Goal: Task Accomplishment & Management: Manage account settings

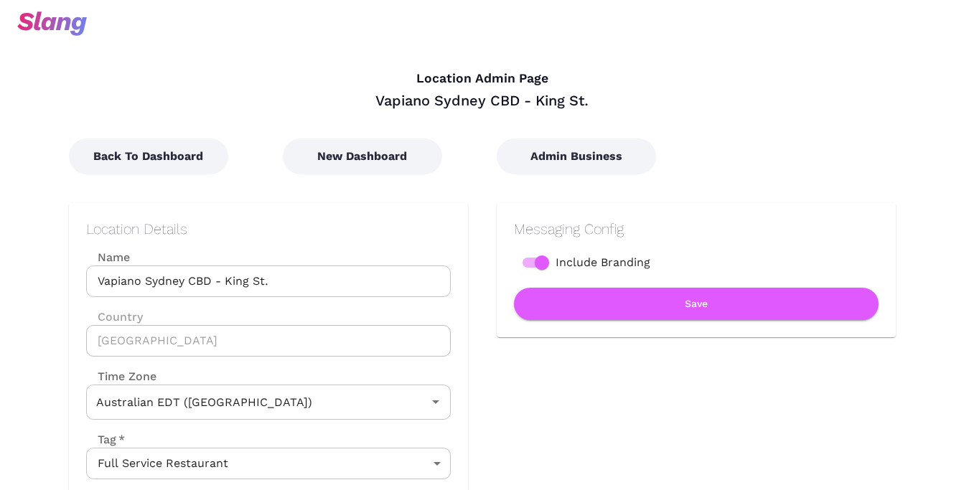
scroll to position [641, 0]
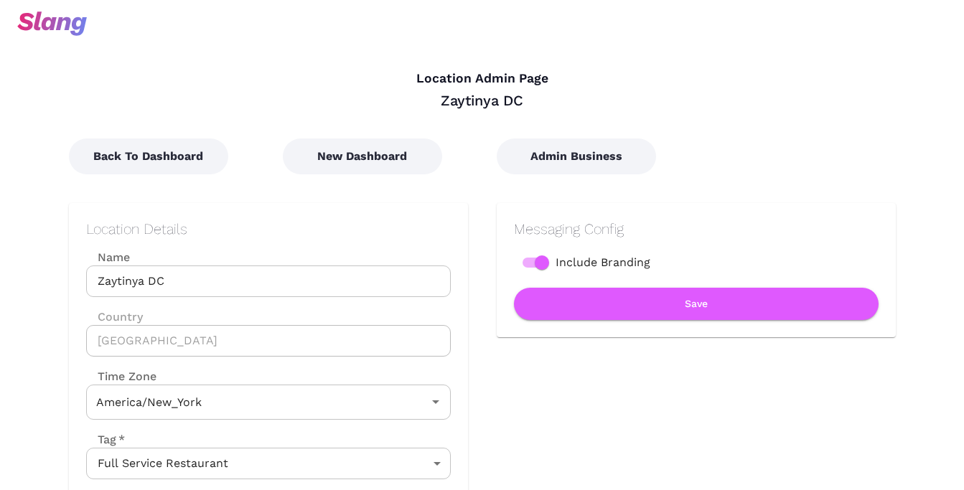
type input "Eastern Time"
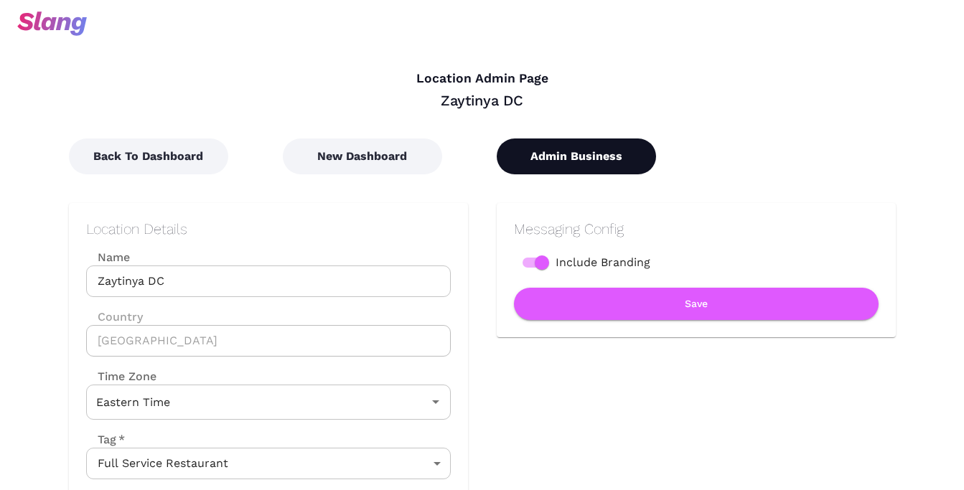
click at [599, 154] on button "Admin Business" at bounding box center [575, 156] width 159 height 36
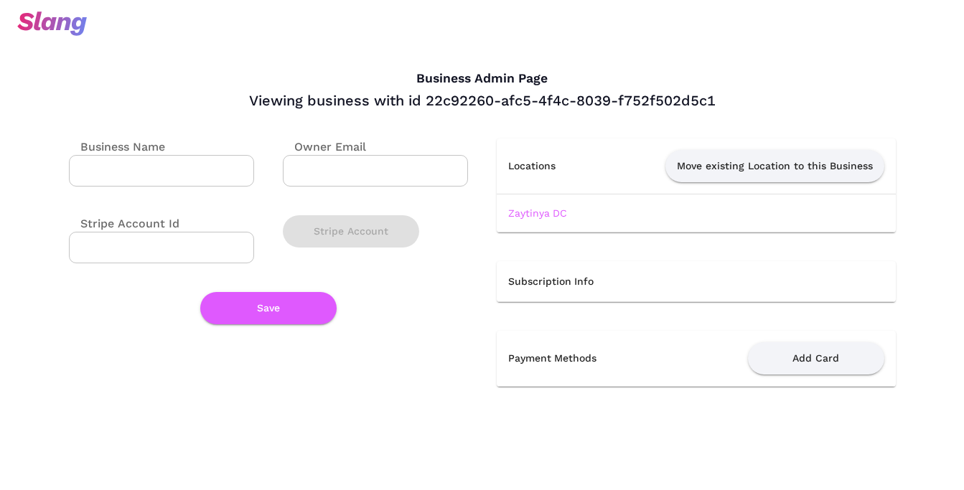
click at [203, 184] on input "Business Name" at bounding box center [161, 171] width 185 height 32
type input "[PERSON_NAME]"
click at [264, 310] on button "Save" at bounding box center [268, 308] width 136 height 32
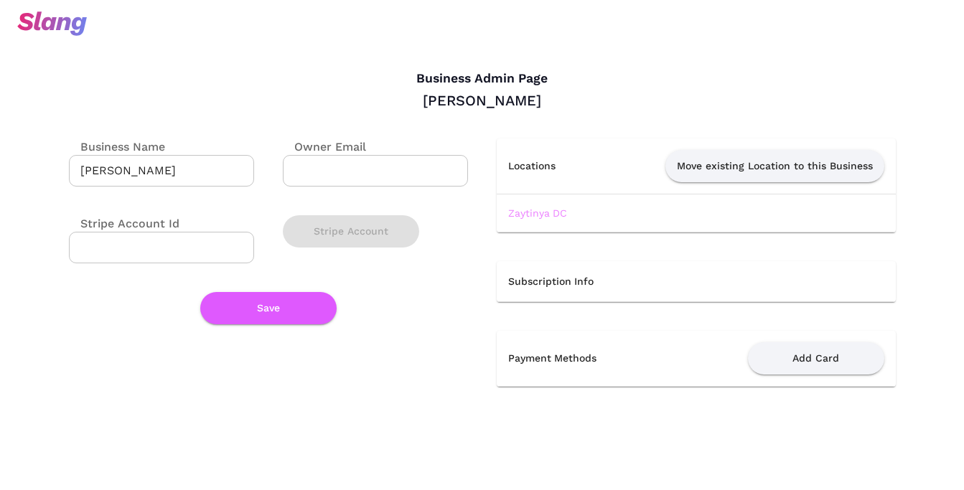
click at [516, 207] on link "Zaytinya DC" at bounding box center [537, 212] width 59 height 11
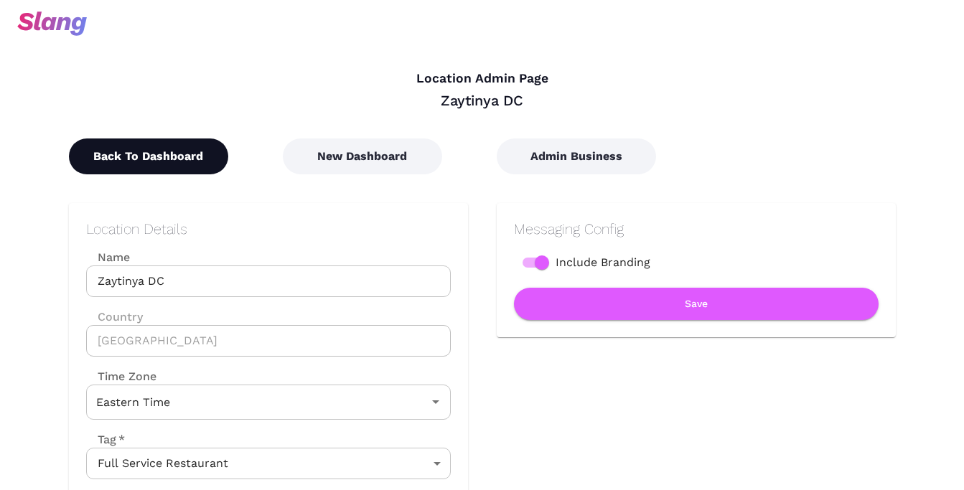
click at [123, 149] on button "Back To Dashboard" at bounding box center [148, 156] width 159 height 36
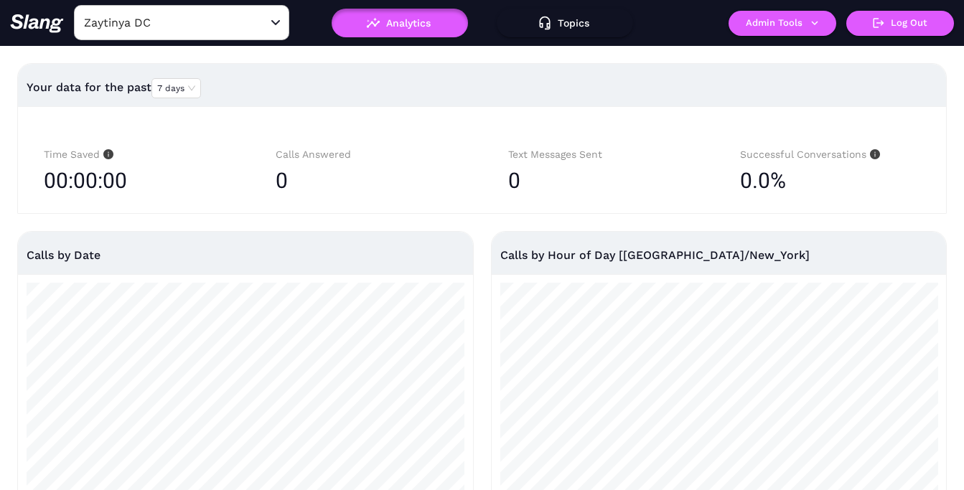
click at [209, 27] on input "Zaytinya DC" at bounding box center [159, 22] width 158 height 22
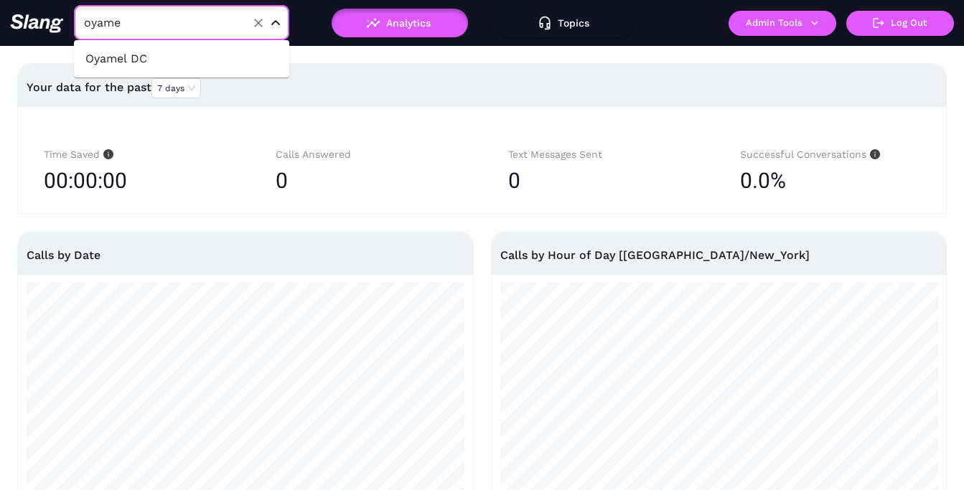
type input "oyamel"
click at [197, 53] on li "Oyamel DC" at bounding box center [181, 59] width 215 height 26
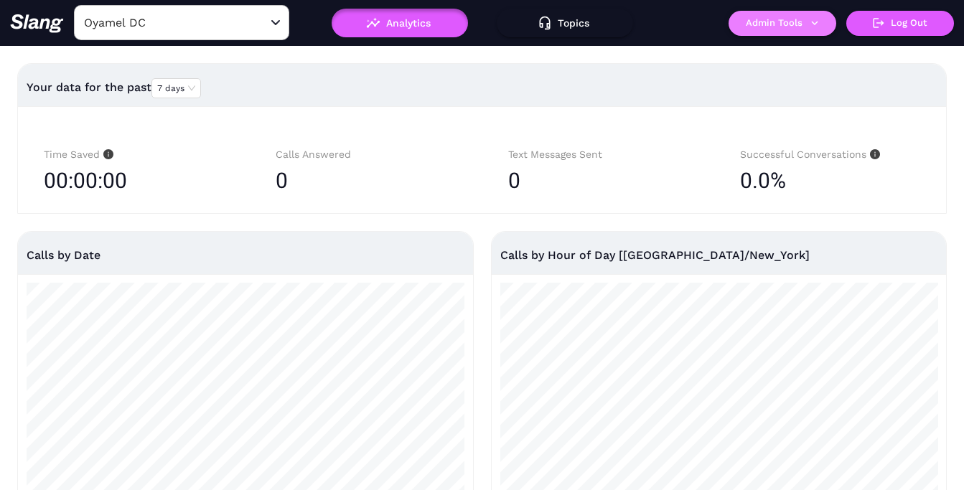
click at [778, 32] on button "Admin Tools" at bounding box center [782, 23] width 108 height 25
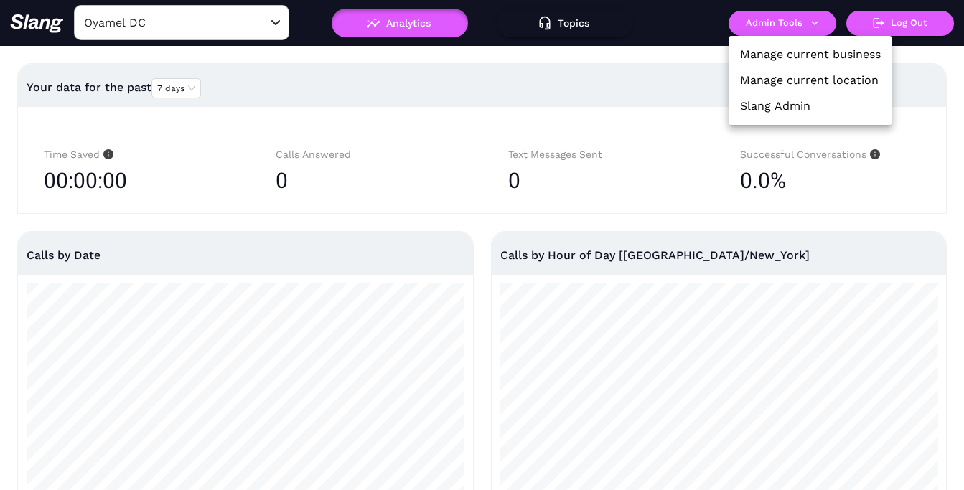
click at [778, 68] on li "Manage current location" at bounding box center [810, 80] width 164 height 26
click at [770, 82] on link "Manage current location" at bounding box center [809, 80] width 138 height 17
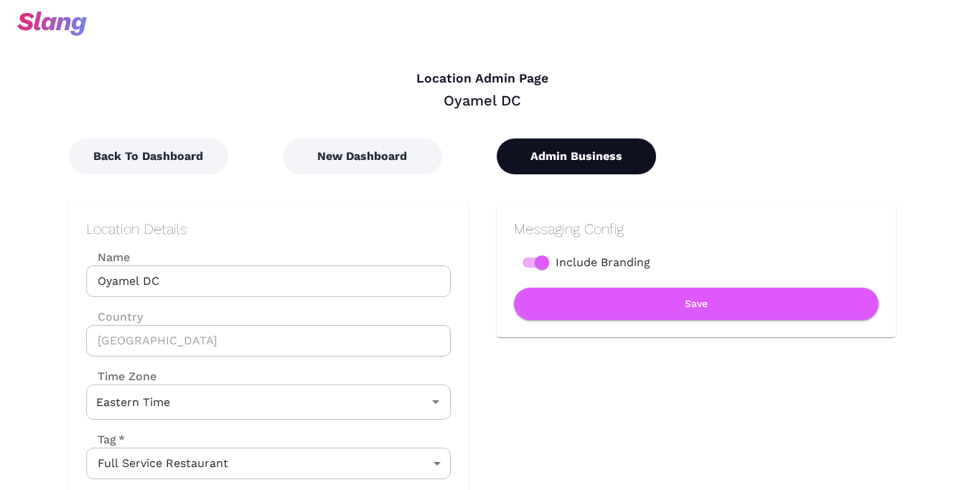
click at [585, 145] on button "Admin Business" at bounding box center [575, 156] width 159 height 36
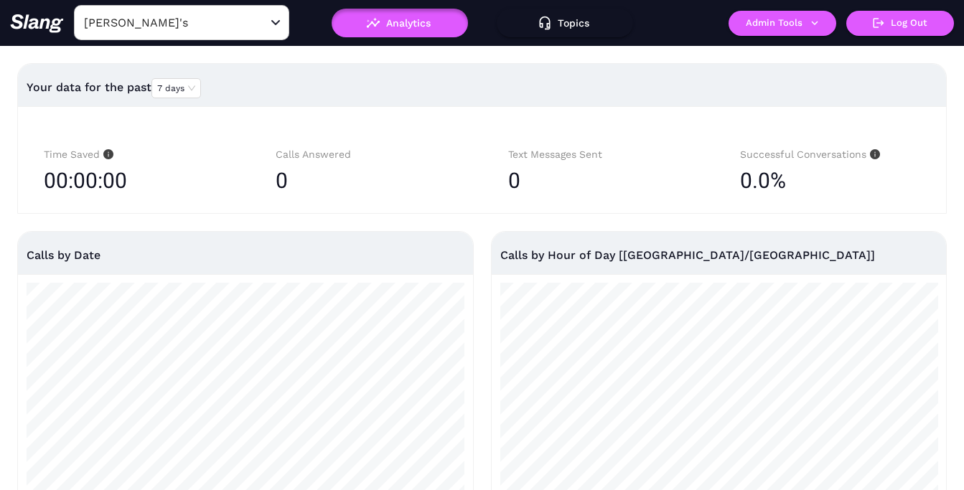
click at [215, 29] on input "[PERSON_NAME]'s" at bounding box center [159, 22] width 158 height 22
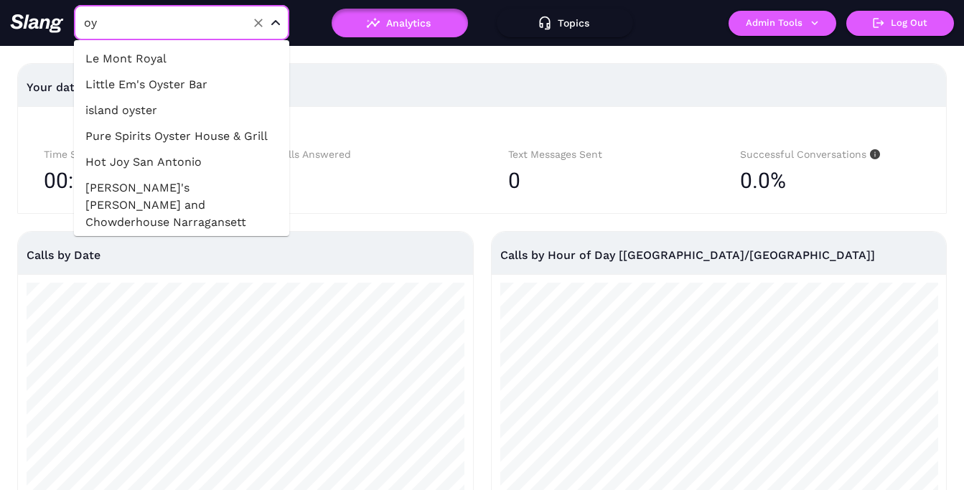
type input "oya"
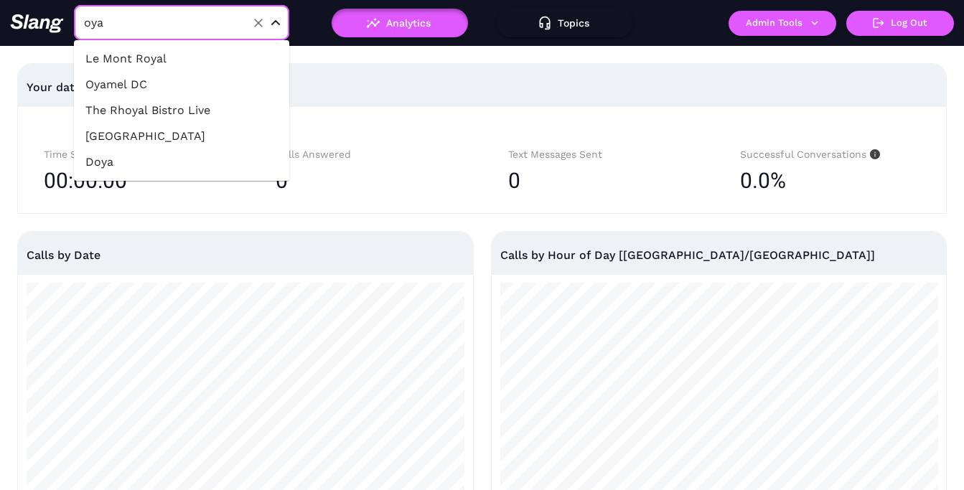
click at [199, 83] on li "Oyamel DC" at bounding box center [181, 85] width 215 height 26
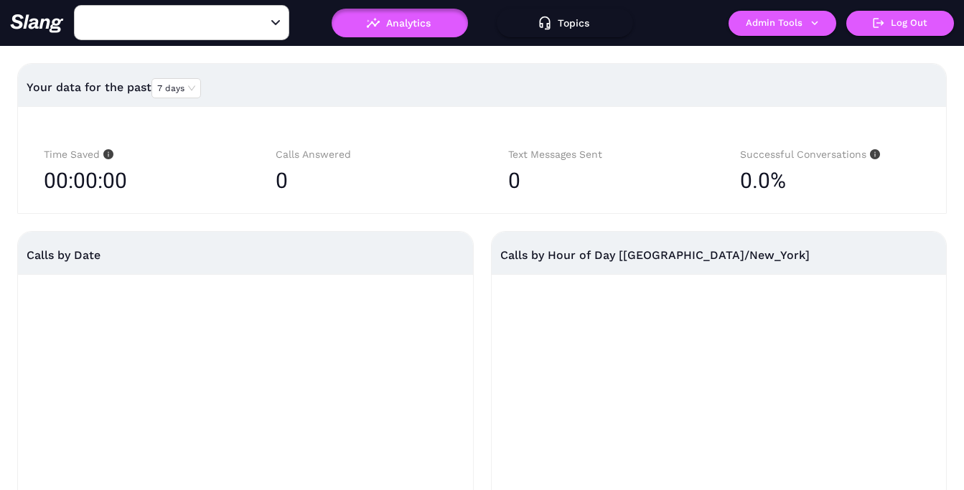
type input "Oyamel DC"
click at [781, 22] on button "Admin Tools" at bounding box center [782, 23] width 108 height 25
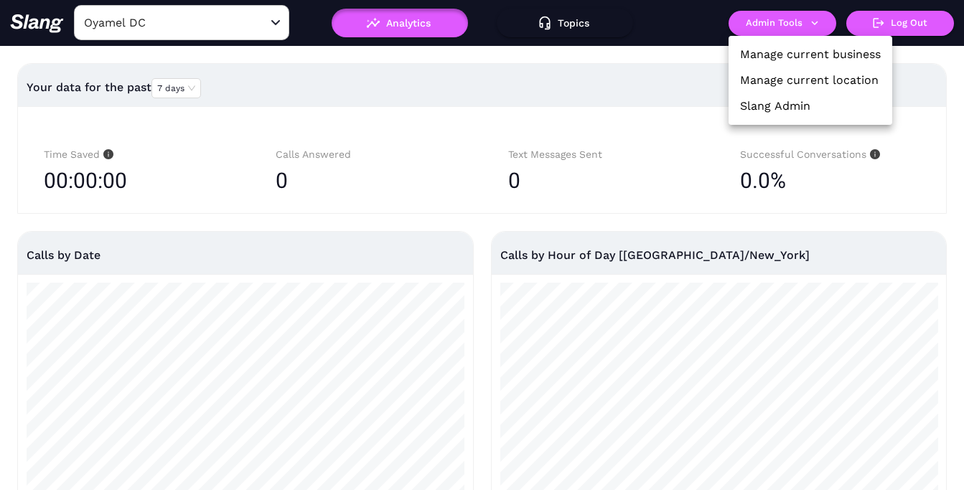
click at [785, 44] on li "Manage current business" at bounding box center [810, 55] width 164 height 26
click at [785, 52] on link "Manage current business" at bounding box center [810, 54] width 141 height 17
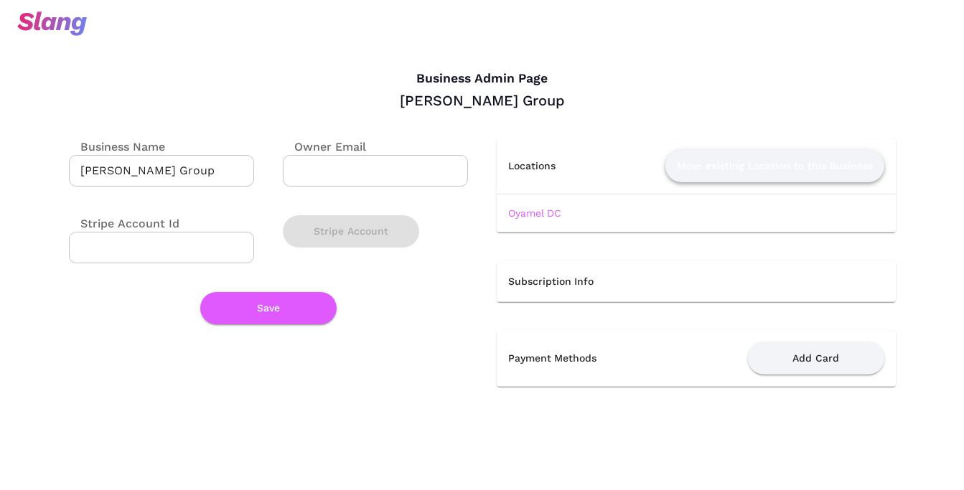
click at [729, 160] on button "Move existing Location to this Business" at bounding box center [774, 166] width 219 height 32
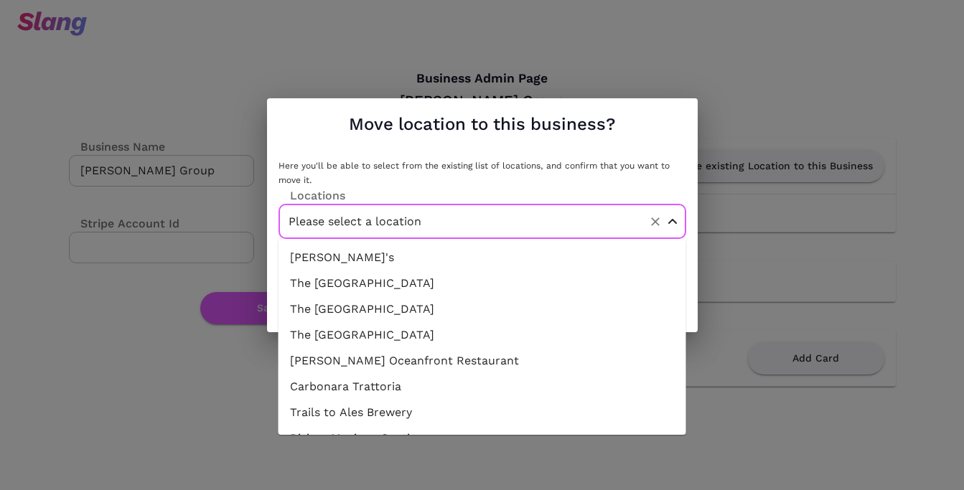
click at [463, 214] on input "Please select a location" at bounding box center [460, 221] width 350 height 22
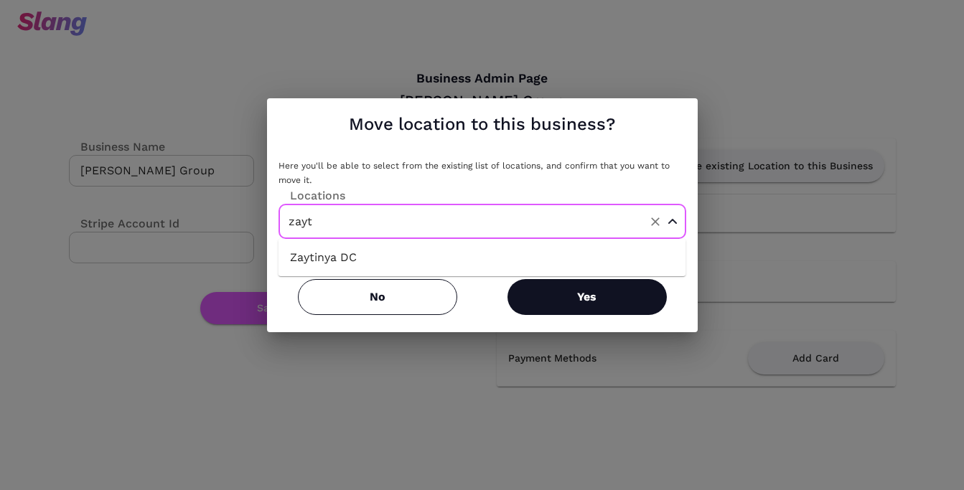
click at [446, 253] on li "Zaytinya DC" at bounding box center [482, 258] width 408 height 26
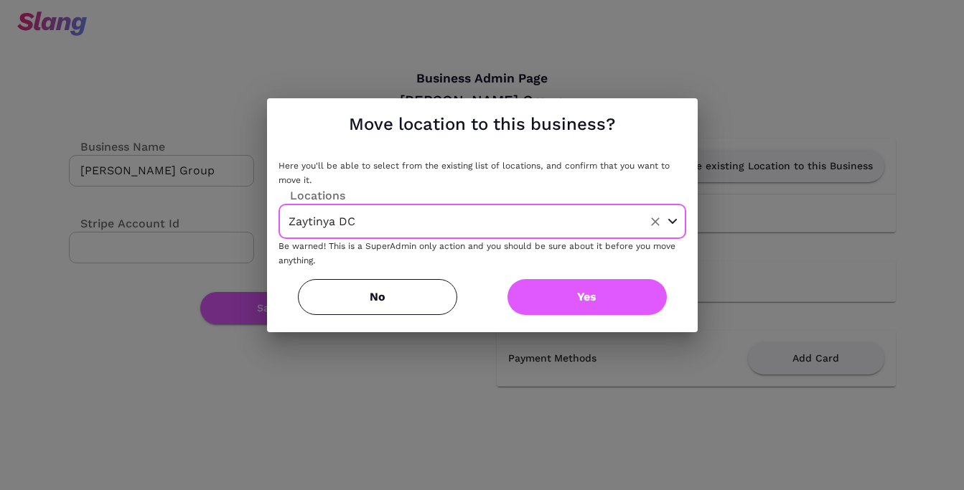
type input "Zaytinya DC"
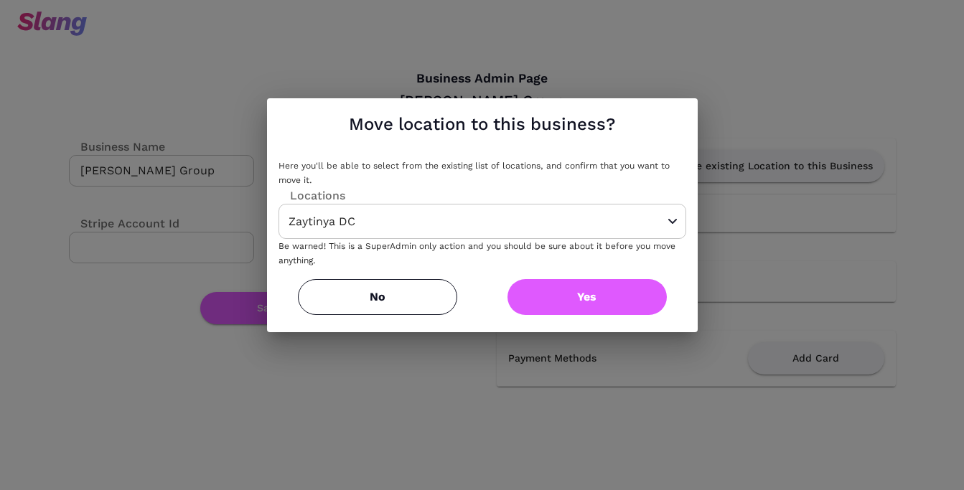
click at [570, 305] on button "Yes" at bounding box center [586, 297] width 159 height 36
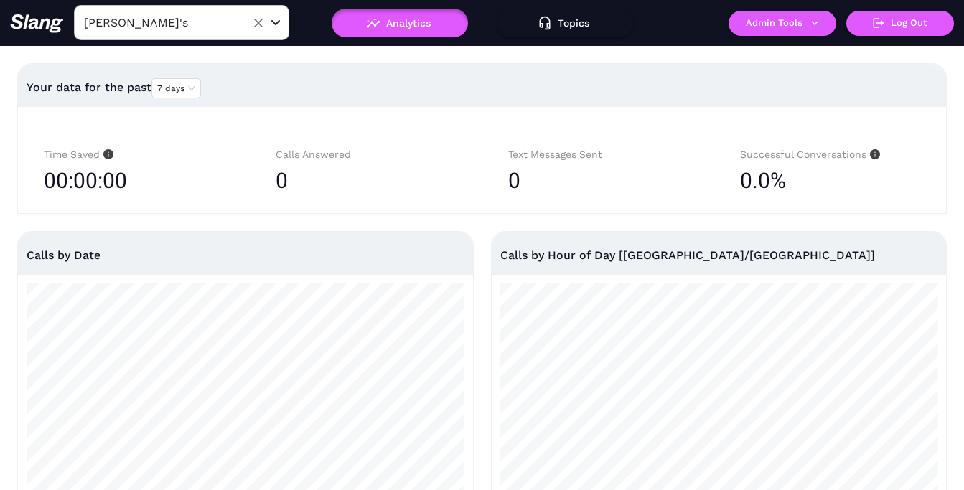
click at [190, 29] on input "[PERSON_NAME]'s" at bounding box center [159, 22] width 158 height 22
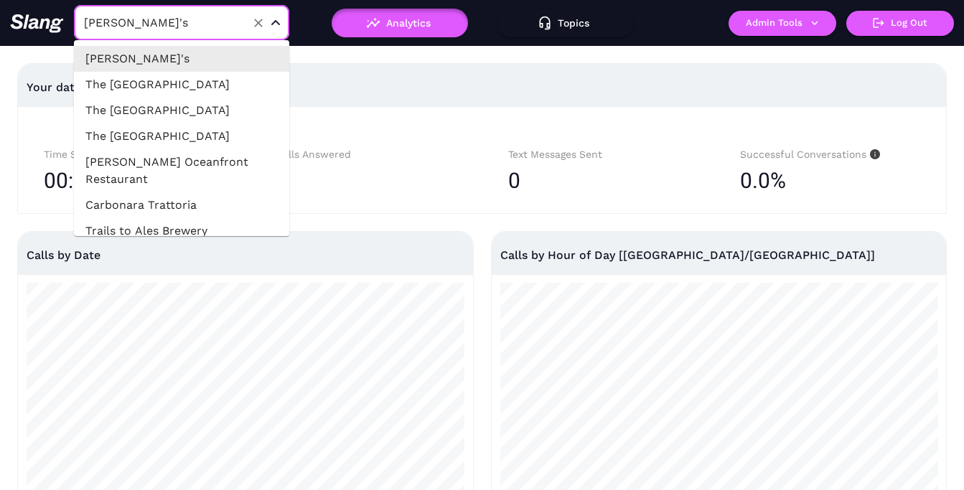
type input "a"
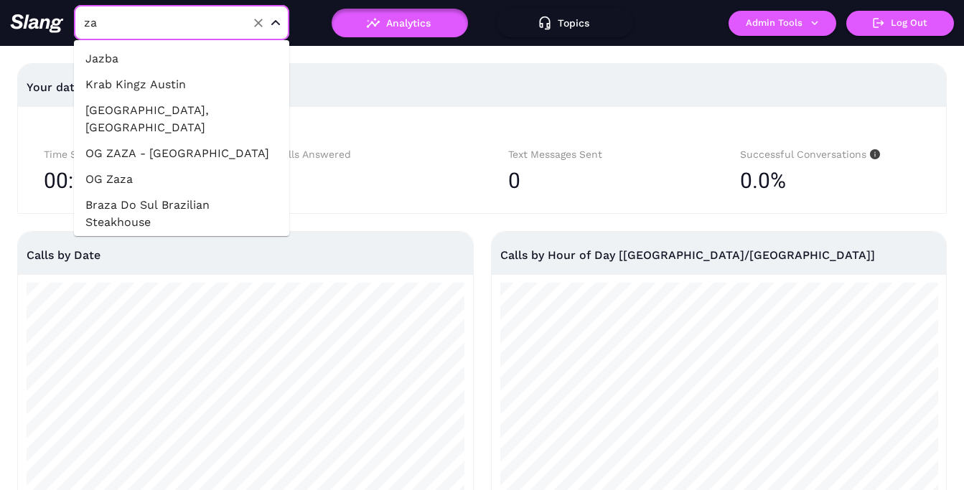
type input "zay"
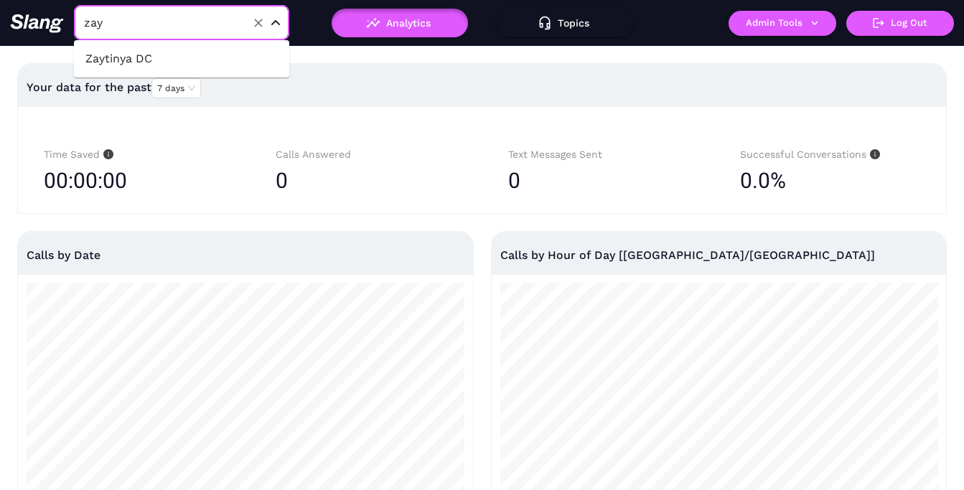
click at [179, 59] on li "Zaytinya DC" at bounding box center [181, 59] width 215 height 26
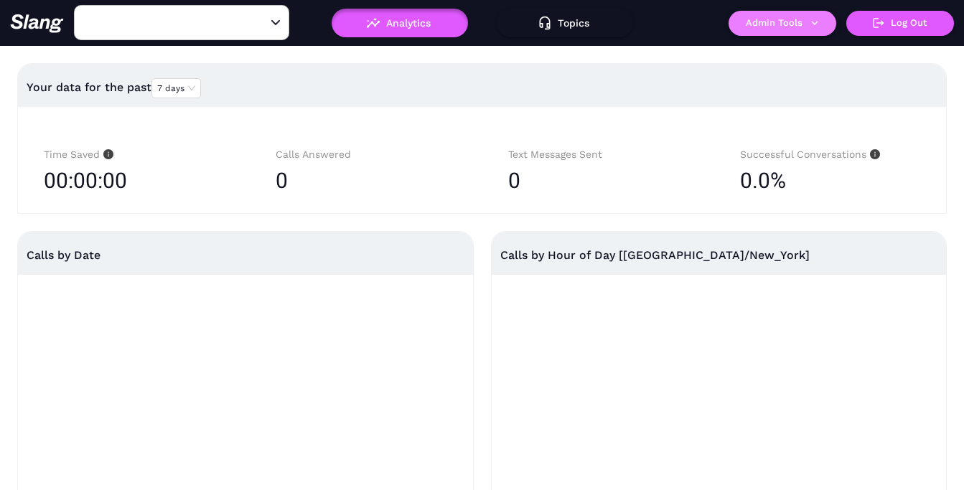
type input "Zaytinya DC"
click at [793, 27] on button "Admin Tools" at bounding box center [782, 23] width 108 height 25
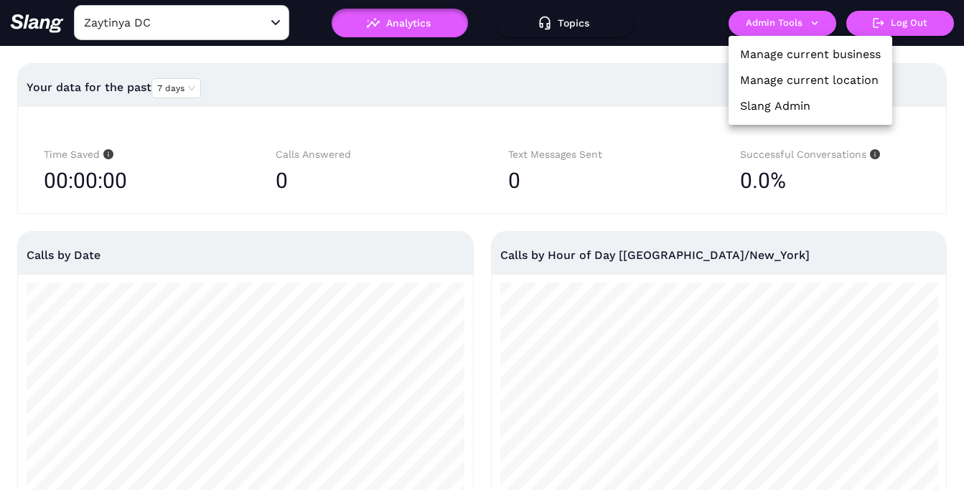
click at [798, 60] on link "Manage current business" at bounding box center [810, 54] width 141 height 17
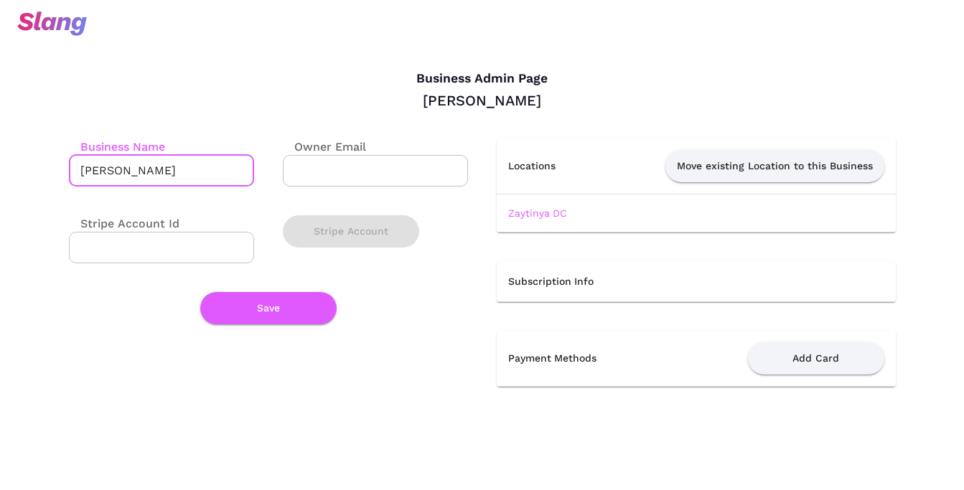
click at [206, 178] on input "[PERSON_NAME]" at bounding box center [161, 171] width 185 height 32
type input "Empty Business Group"
click at [286, 319] on button "Save" at bounding box center [268, 308] width 136 height 32
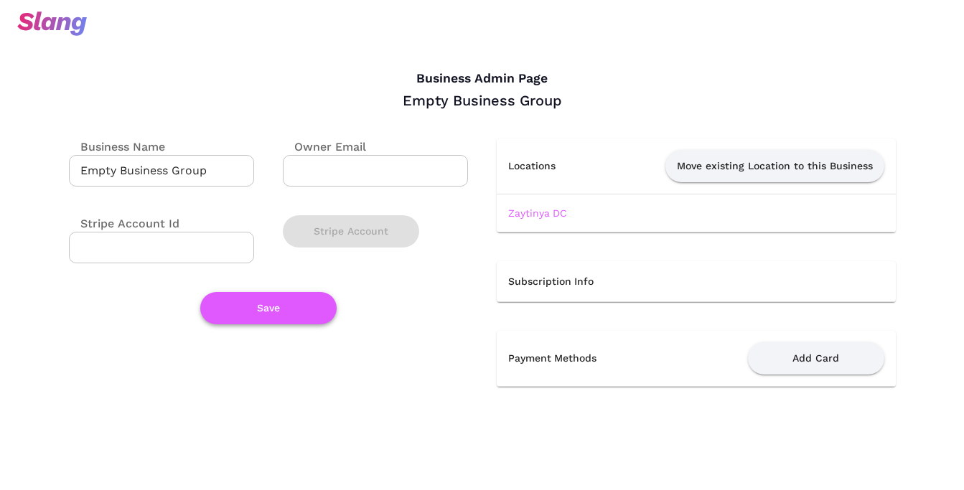
click at [272, 298] on button "Save" at bounding box center [268, 308] width 136 height 32
